Goal: Information Seeking & Learning: Learn about a topic

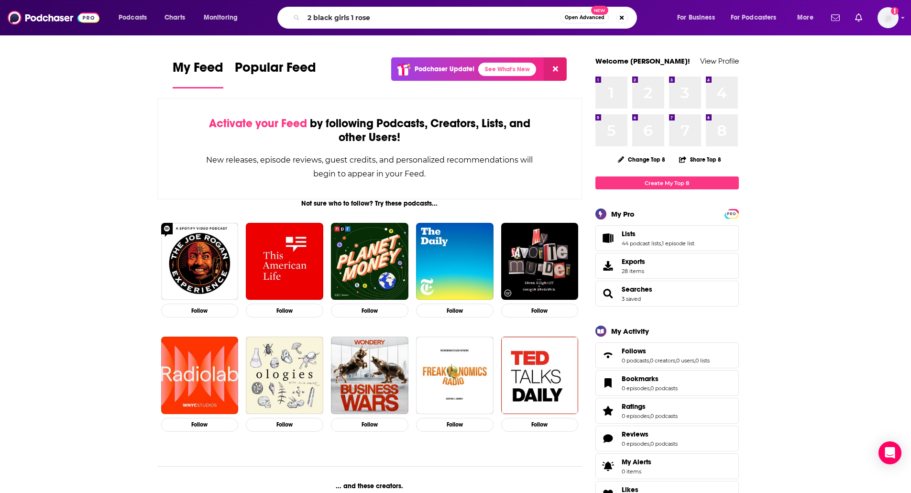
type input "2 black girls 1 rose"
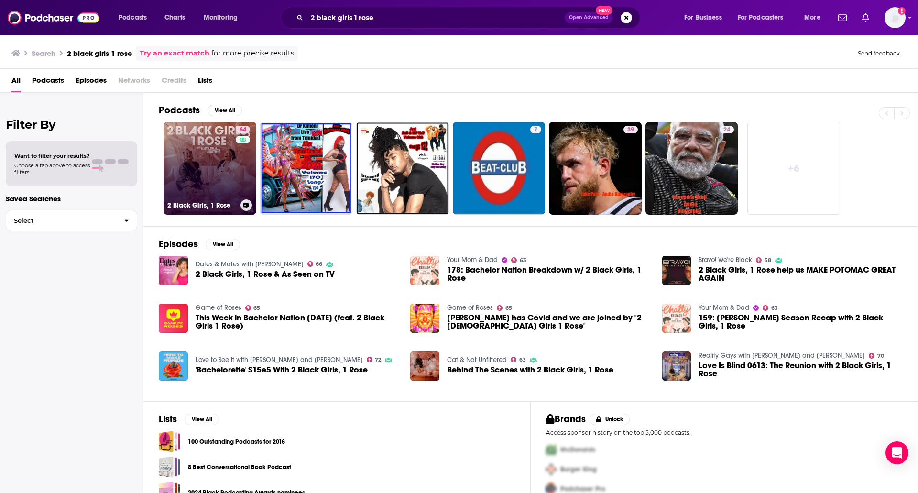
click at [200, 136] on link "64 2 Black Girls, 1 Rose" at bounding box center [210, 168] width 93 height 93
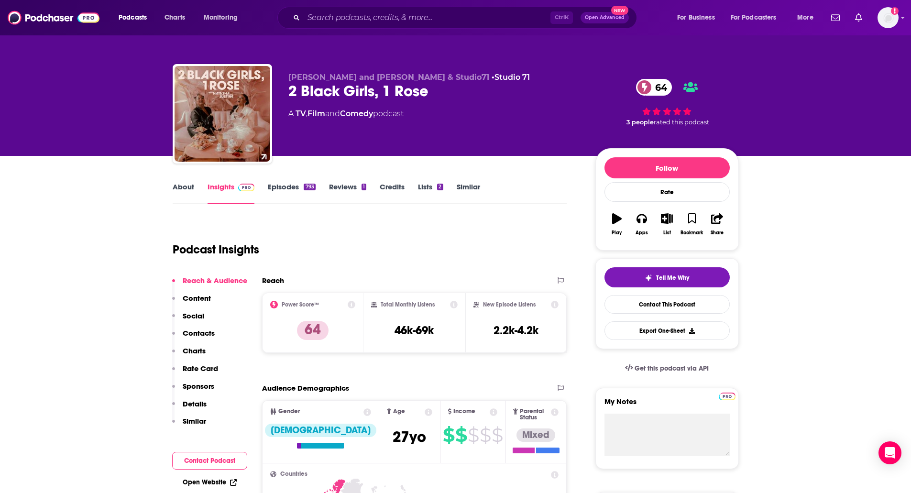
click at [462, 188] on link "Similar" at bounding box center [468, 193] width 23 height 22
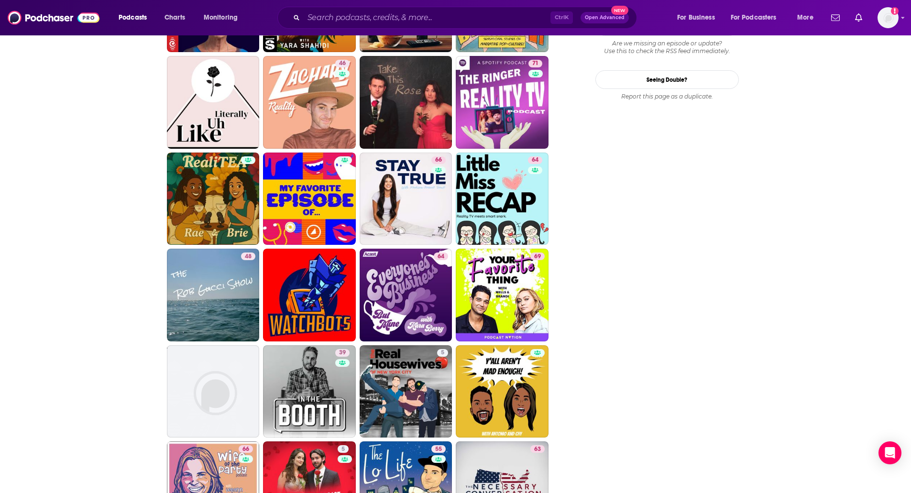
scroll to position [1297, 0]
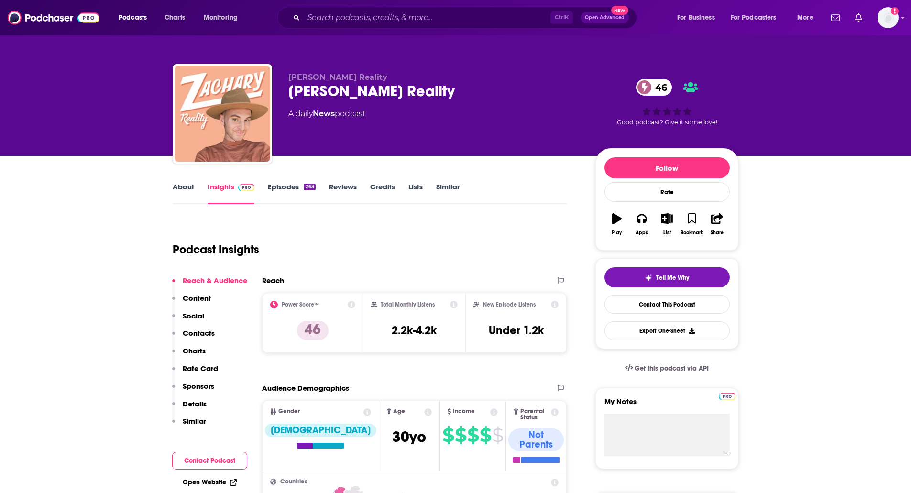
click at [281, 189] on link "Episodes 263" at bounding box center [291, 193] width 47 height 22
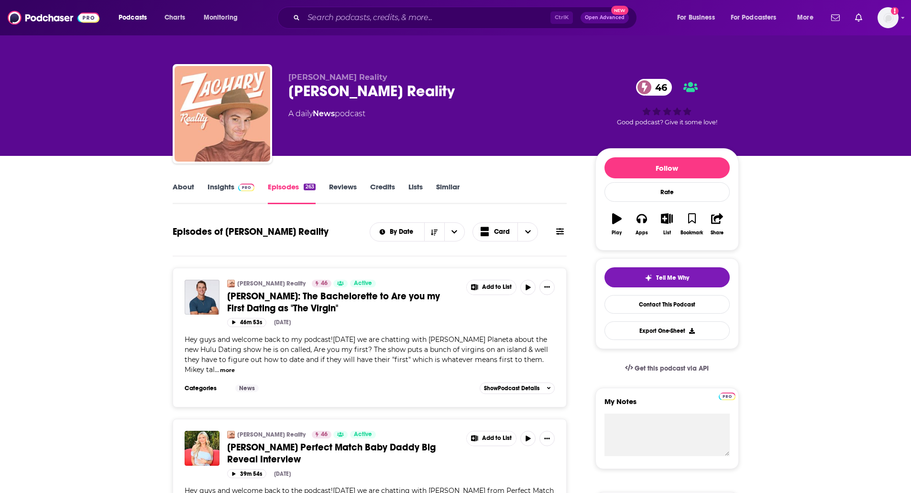
click at [223, 189] on link "Insights" at bounding box center [231, 193] width 47 height 22
